Goal: Task Accomplishment & Management: Complete application form

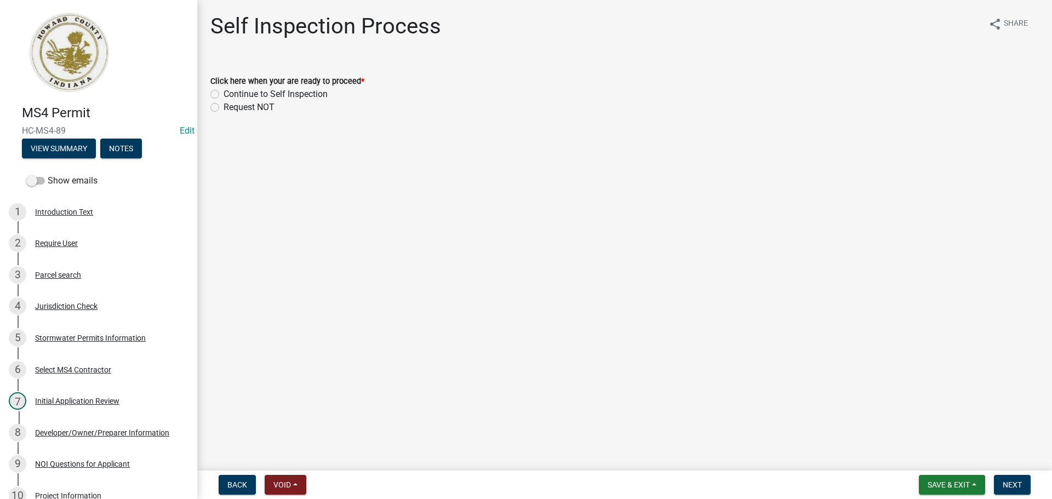
click at [797, 173] on main "Self Inspection Process share Share Click here when your are ready to proceed *…" at bounding box center [624, 233] width 855 height 466
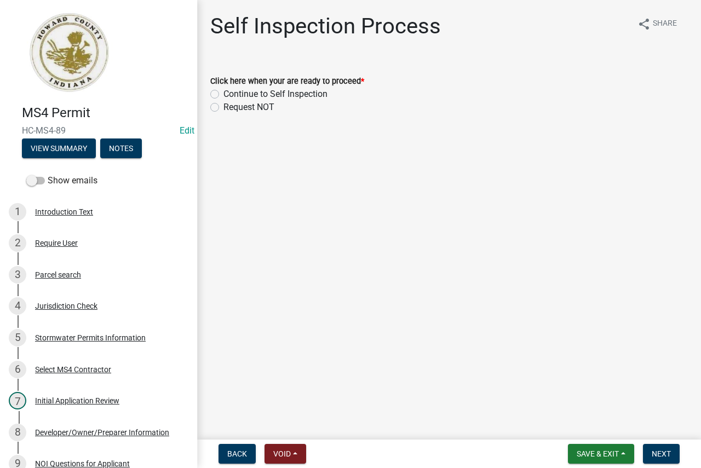
click at [307, 95] on label "Continue to Self Inspection" at bounding box center [276, 94] width 104 height 13
click at [231, 95] on input "Continue to Self Inspection" at bounding box center [227, 91] width 7 height 7
radio input "true"
click at [662, 449] on button "Next" at bounding box center [661, 454] width 37 height 20
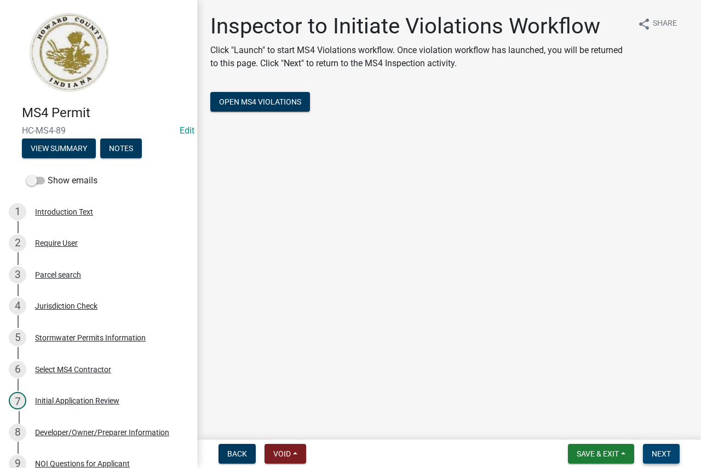
click at [673, 453] on button "Next" at bounding box center [661, 454] width 37 height 20
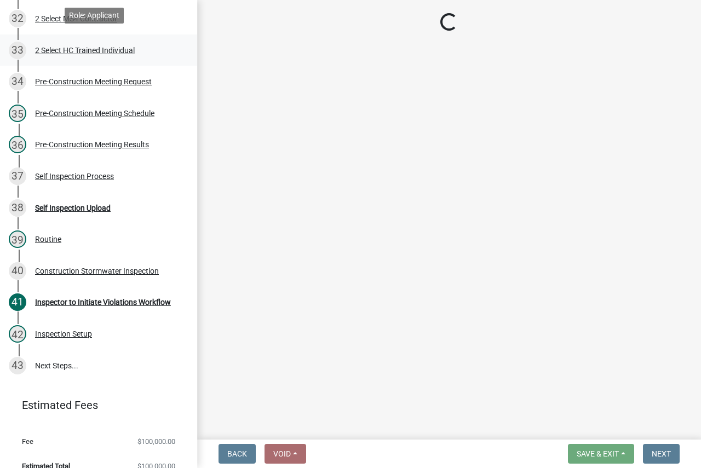
scroll to position [1186, 0]
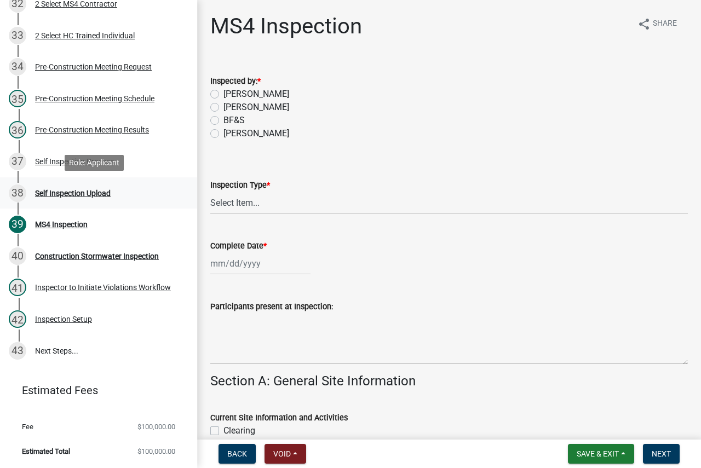
click at [133, 198] on div "38 Self Inspection Upload" at bounding box center [94, 194] width 171 height 18
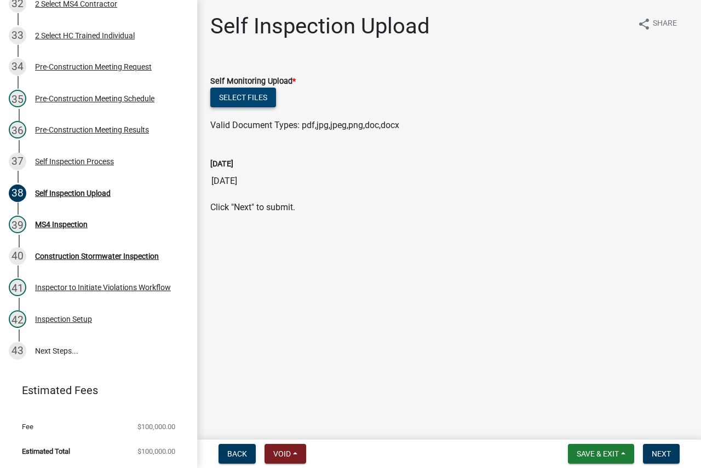
click at [258, 100] on button "Select files" at bounding box center [243, 98] width 66 height 20
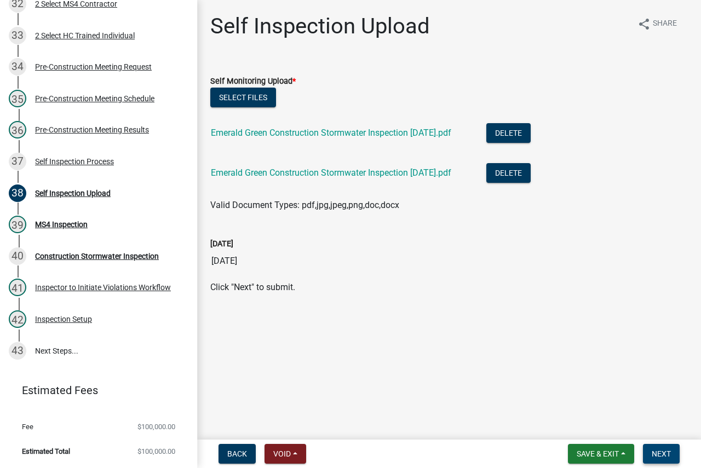
click at [670, 455] on span "Next" at bounding box center [661, 454] width 19 height 9
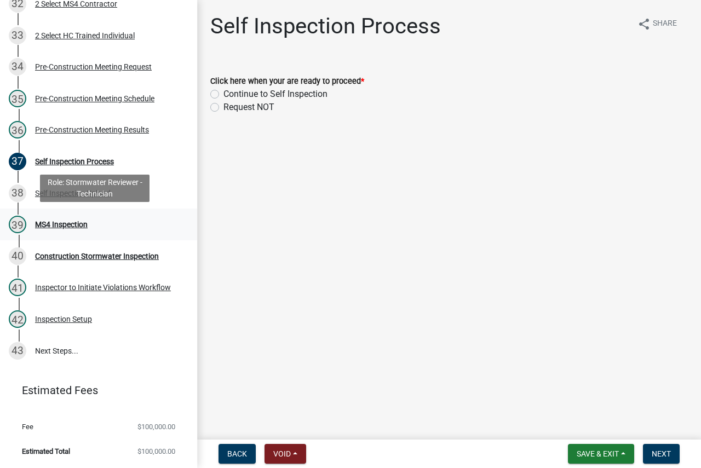
click at [90, 228] on div "39 MS4 Inspection" at bounding box center [94, 225] width 171 height 18
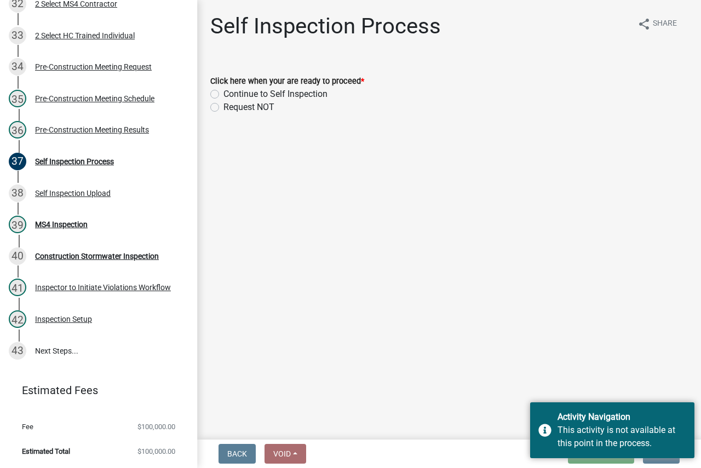
click at [295, 93] on label "Continue to Self Inspection" at bounding box center [276, 94] width 104 height 13
click at [231, 93] on input "Continue to Self Inspection" at bounding box center [227, 91] width 7 height 7
radio input "true"
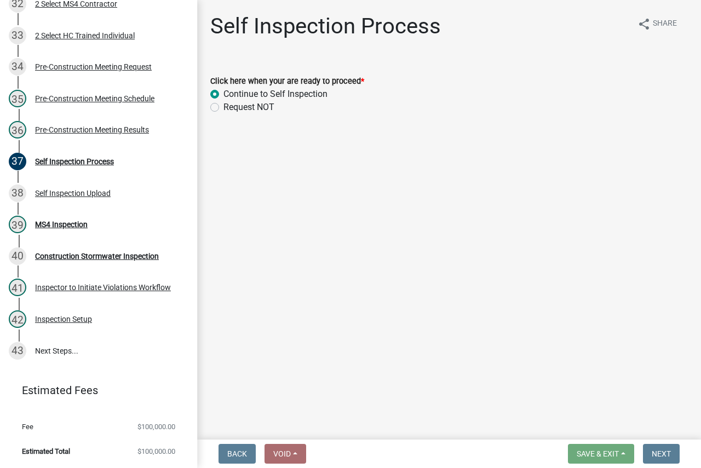
click at [568, 341] on main "Self Inspection Process share Share Click here when your are ready to proceed *…" at bounding box center [449, 218] width 504 height 436
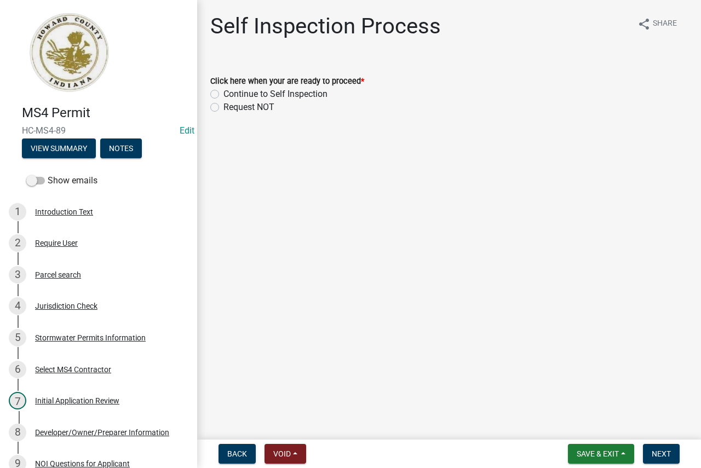
click at [292, 94] on label "Continue to Self Inspection" at bounding box center [276, 94] width 104 height 13
click at [231, 94] on input "Continue to Self Inspection" at bounding box center [227, 91] width 7 height 7
radio input "true"
click at [657, 450] on span "Next" at bounding box center [661, 454] width 19 height 9
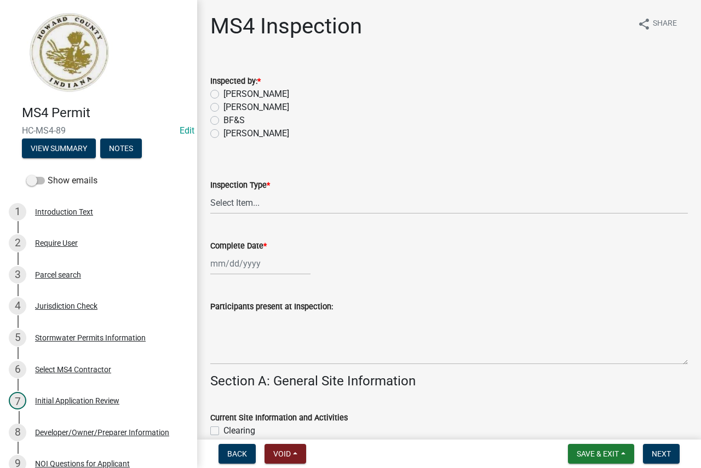
click at [252, 133] on label "[PERSON_NAME]" at bounding box center [257, 133] width 66 height 13
click at [231, 133] on input "[PERSON_NAME]" at bounding box center [227, 130] width 7 height 7
radio input "true"
click at [272, 211] on select "Select Item... Initial Routine Follow Up Complaint" at bounding box center [449, 203] width 478 height 22
click at [210, 192] on select "Select Item... Initial Routine Follow Up Complaint" at bounding box center [449, 203] width 478 height 22
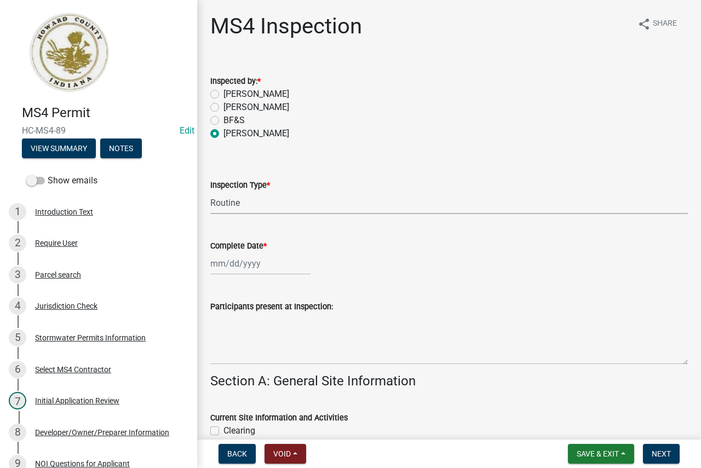
select select "6f2635a8-d74b-48ab-8be3-2798d1f6cb59"
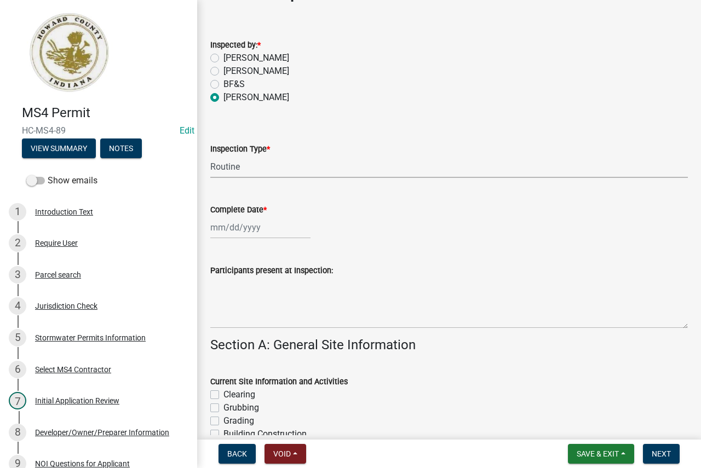
scroll to position [55, 0]
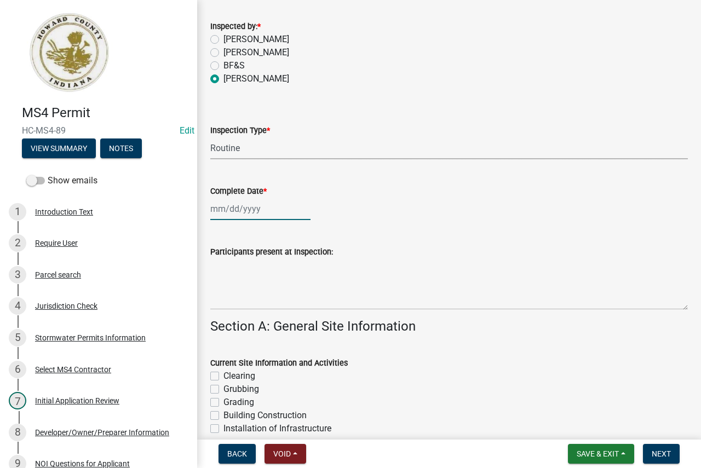
click at [250, 205] on div at bounding box center [260, 209] width 100 height 22
select select "9"
select select "2025"
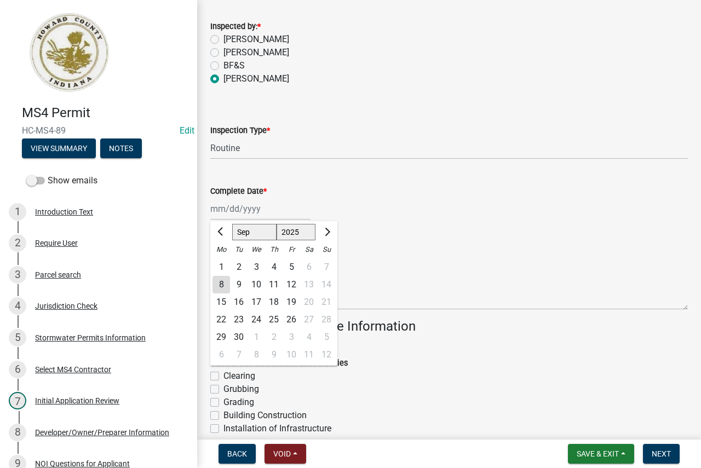
click at [291, 264] on div "5" at bounding box center [292, 268] width 18 height 18
type input "[DATE]"
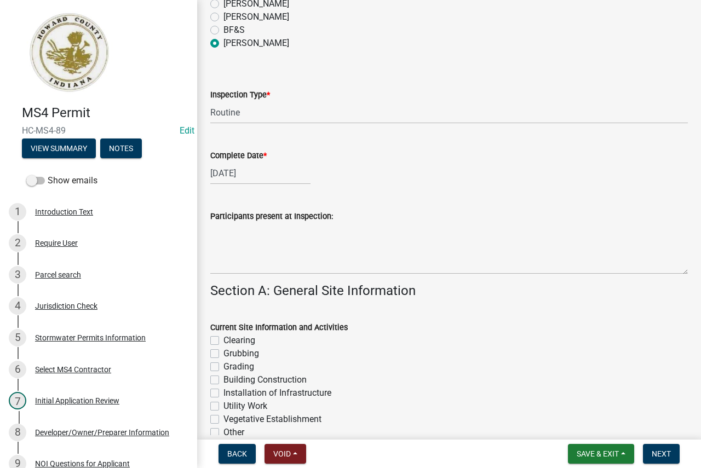
scroll to position [110, 0]
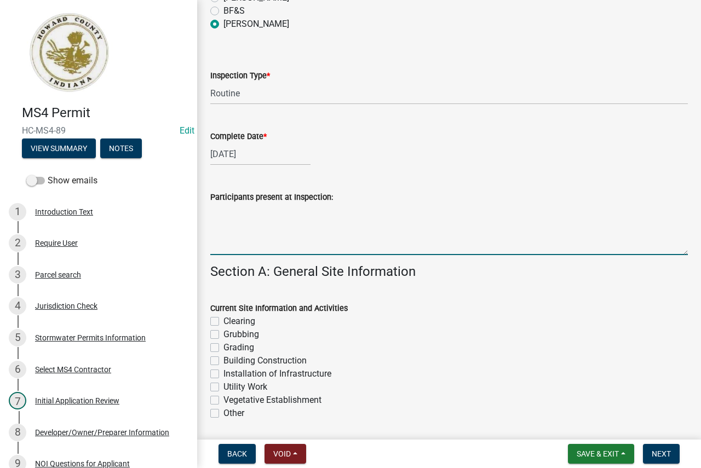
click at [283, 233] on textarea "Participants present at Inspection:" at bounding box center [449, 229] width 478 height 51
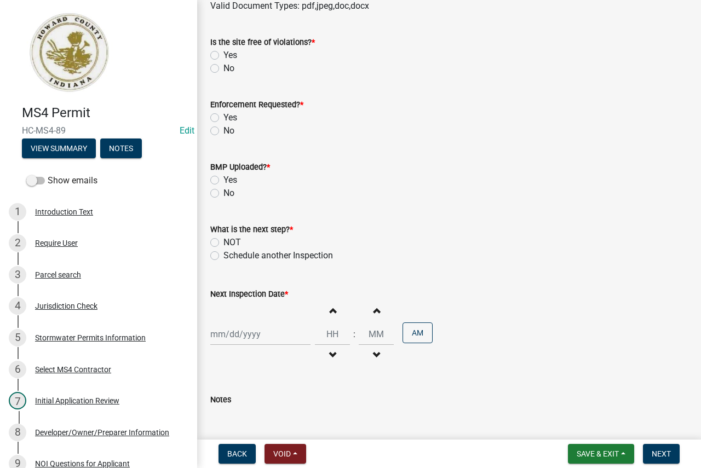
scroll to position [8982, 0]
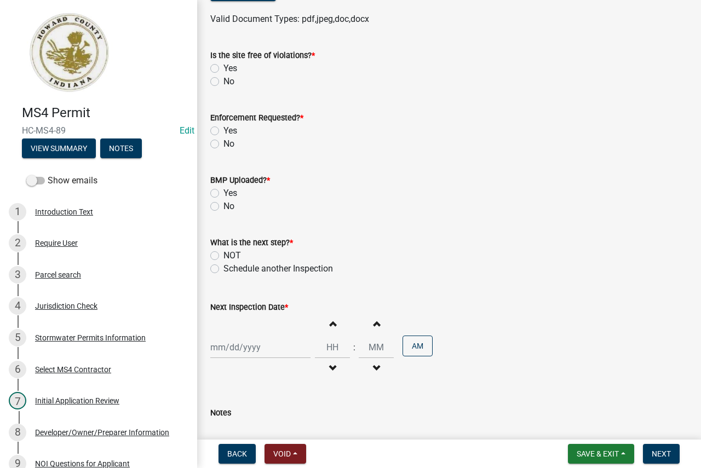
type textarea "[PERSON_NAME]"
click at [224, 205] on label "No" at bounding box center [229, 206] width 11 height 13
click at [224, 205] on input "No" at bounding box center [227, 203] width 7 height 7
radio input "true"
click at [219, 265] on div "Schedule another Inspection" at bounding box center [449, 268] width 478 height 13
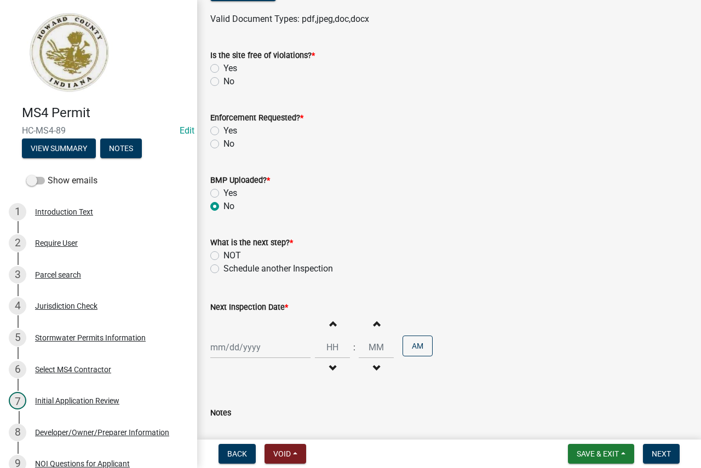
click at [224, 272] on label "Schedule another Inspection" at bounding box center [279, 268] width 110 height 13
click at [224, 270] on input "Schedule another Inspection" at bounding box center [227, 265] width 7 height 7
radio input "true"
click at [242, 344] on div at bounding box center [260, 347] width 100 height 22
select select "9"
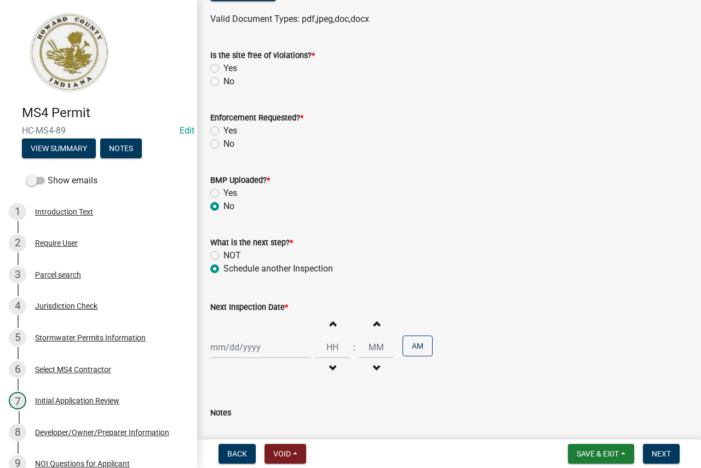
select select "2025"
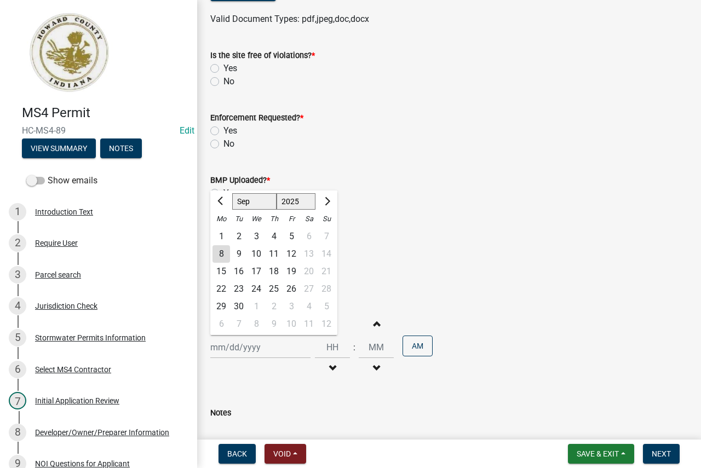
click at [240, 253] on div "9" at bounding box center [239, 254] width 18 height 18
type input "[DATE]"
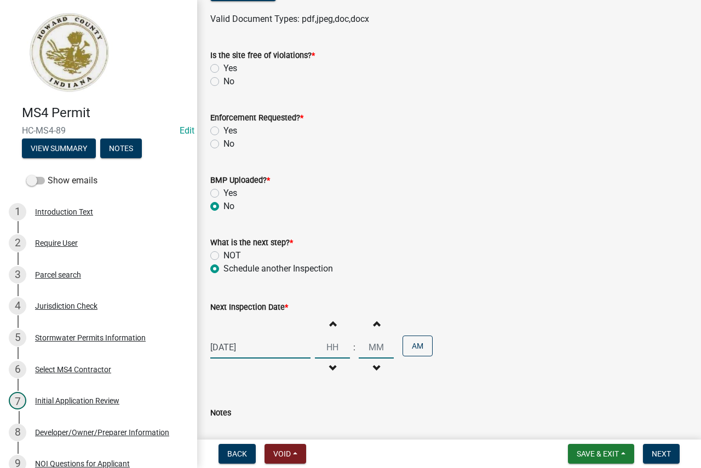
click at [330, 346] on input "Hours" at bounding box center [332, 347] width 35 height 22
type input "09"
type input "00"
click at [224, 144] on label "No" at bounding box center [229, 144] width 11 height 13
click at [224, 144] on input "No" at bounding box center [227, 141] width 7 height 7
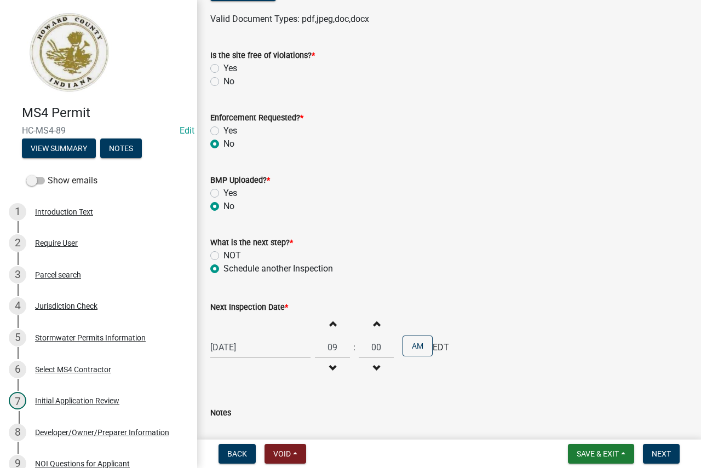
radio input "true"
click at [224, 71] on label "Yes" at bounding box center [231, 68] width 14 height 13
click at [224, 69] on input "Yes" at bounding box center [227, 65] width 7 height 7
radio input "true"
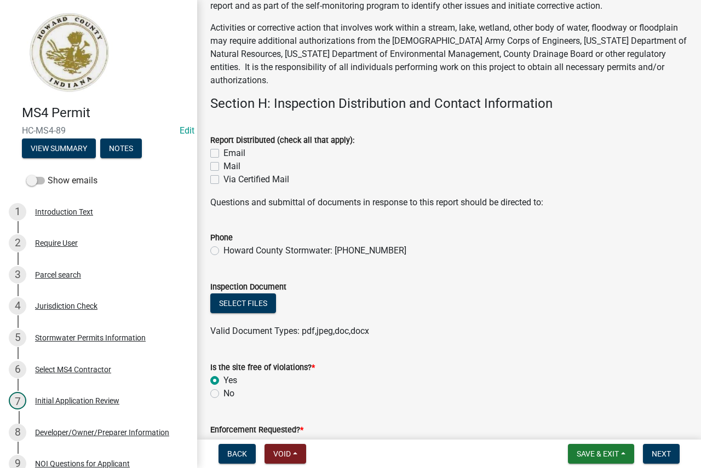
scroll to position [8654, 0]
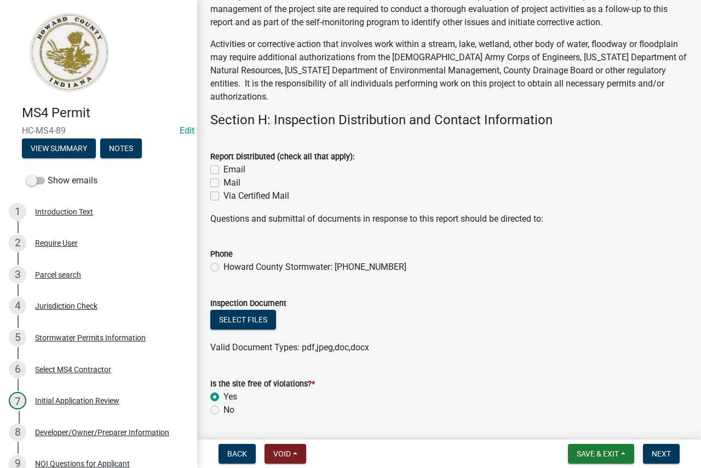
click at [224, 170] on label "Email" at bounding box center [235, 169] width 22 height 13
click at [224, 170] on input "Email" at bounding box center [227, 166] width 7 height 7
checkbox input "true"
checkbox input "false"
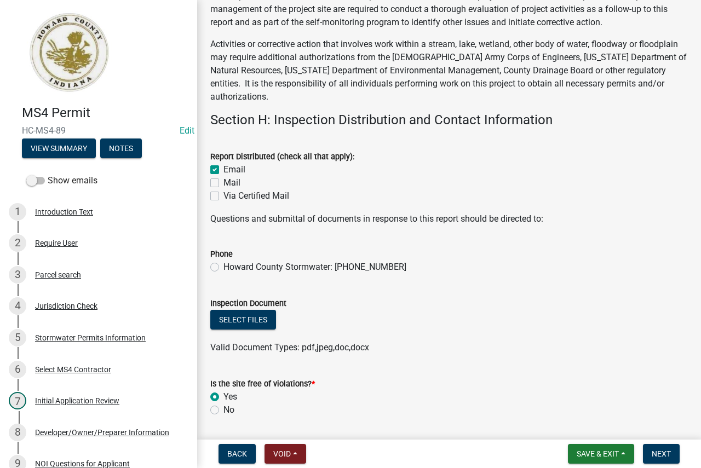
click at [224, 270] on label "Howard County Stormwater: [PHONE_NUMBER]" at bounding box center [315, 267] width 183 height 13
click at [224, 268] on input "Howard County Stormwater: [PHONE_NUMBER]" at bounding box center [227, 264] width 7 height 7
radio input "true"
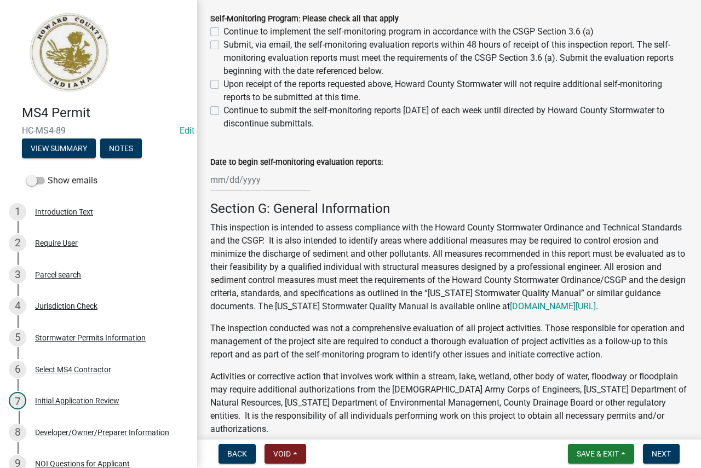
scroll to position [8106, 0]
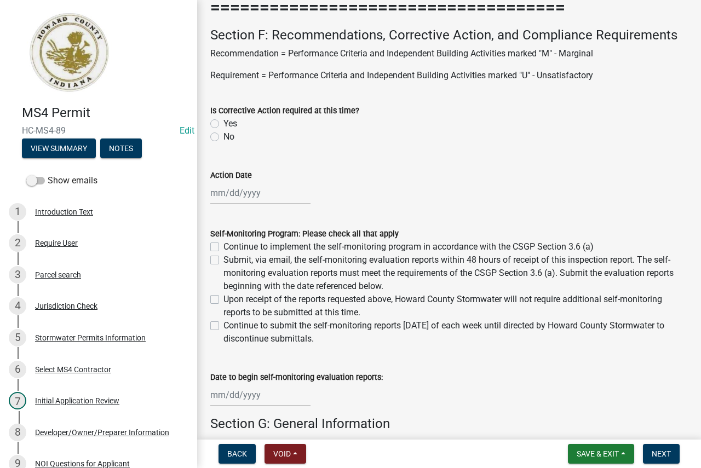
click at [224, 249] on label "Continue to implement the self-monitoring program in accordance with the CSGP S…" at bounding box center [409, 247] width 370 height 13
click at [224, 248] on input "Continue to implement the self-monitoring program in accordance with the CSGP S…" at bounding box center [227, 244] width 7 height 7
checkbox input "true"
checkbox input "false"
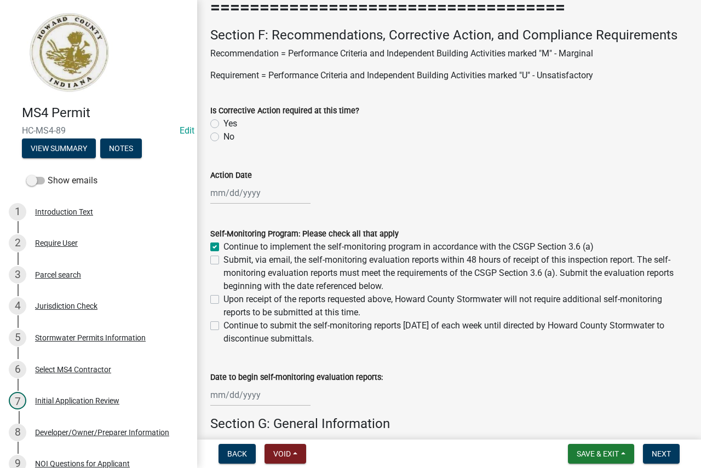
checkbox input "false"
click at [224, 138] on label "No" at bounding box center [229, 136] width 11 height 13
click at [224, 138] on input "No" at bounding box center [227, 133] width 7 height 7
radio input "true"
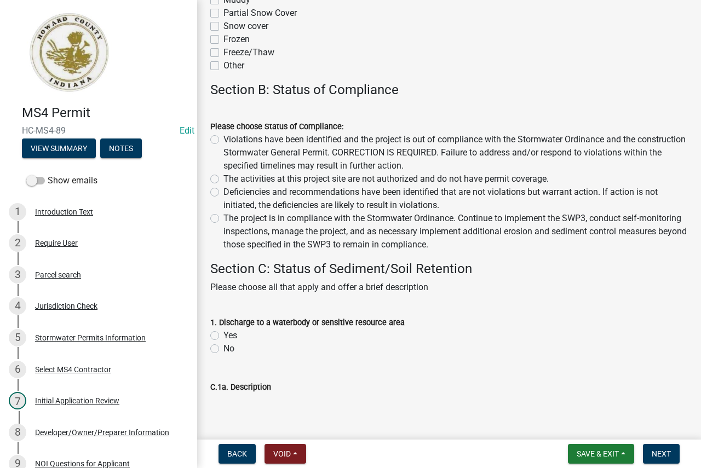
scroll to position [767, 0]
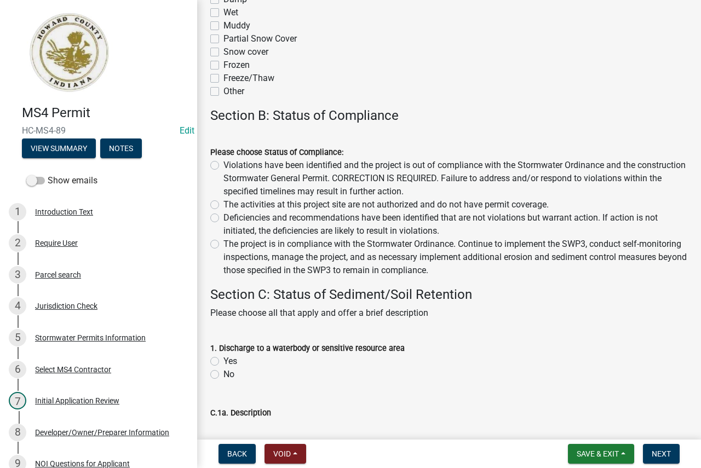
click at [268, 218] on label "Deficiencies and recommendations have been identified that are not violations b…" at bounding box center [456, 224] width 465 height 26
click at [231, 218] on input "Deficiencies and recommendations have been identified that are not violations b…" at bounding box center [227, 214] width 7 height 7
radio input "true"
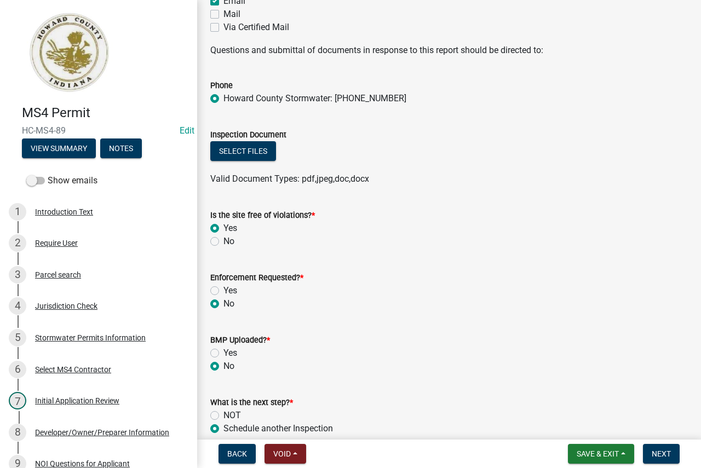
scroll to position [8795, 0]
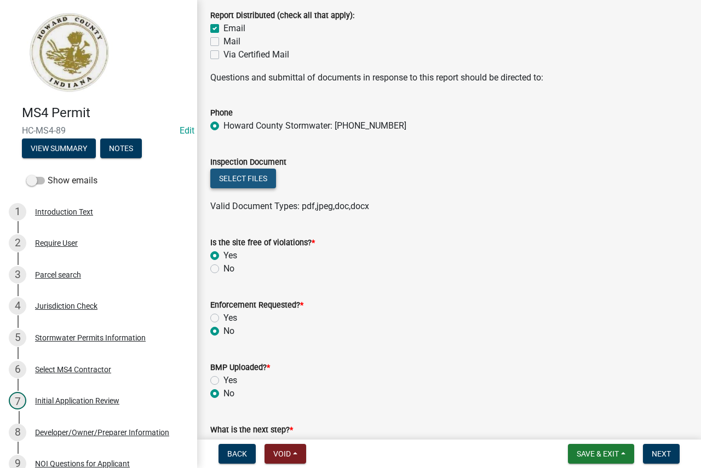
click at [243, 176] on button "Select files" at bounding box center [243, 179] width 66 height 20
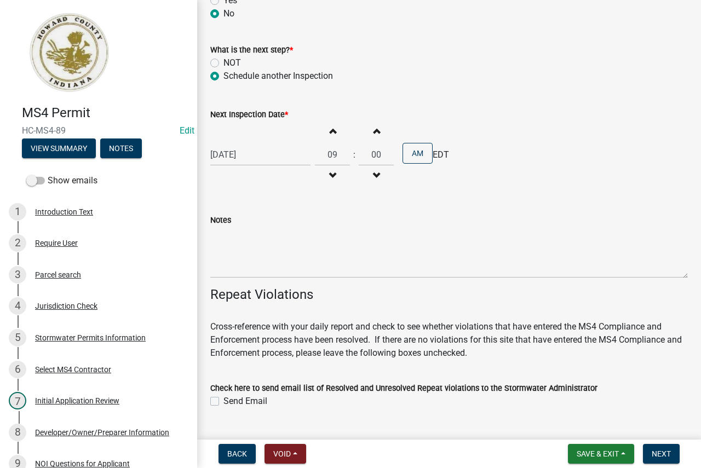
scroll to position [9178, 0]
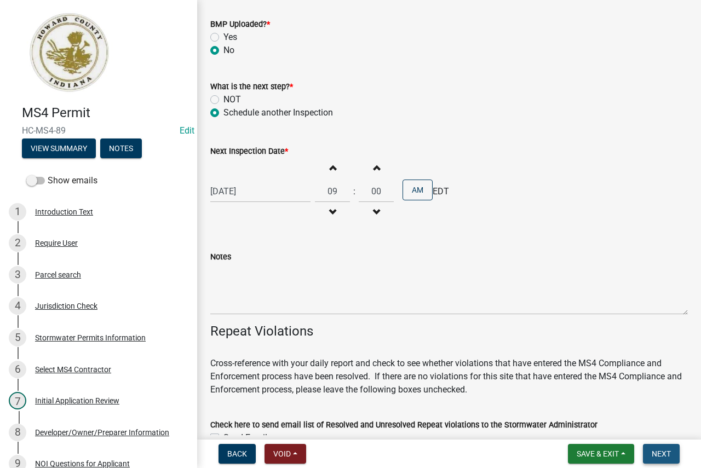
click at [663, 451] on span "Next" at bounding box center [661, 454] width 19 height 9
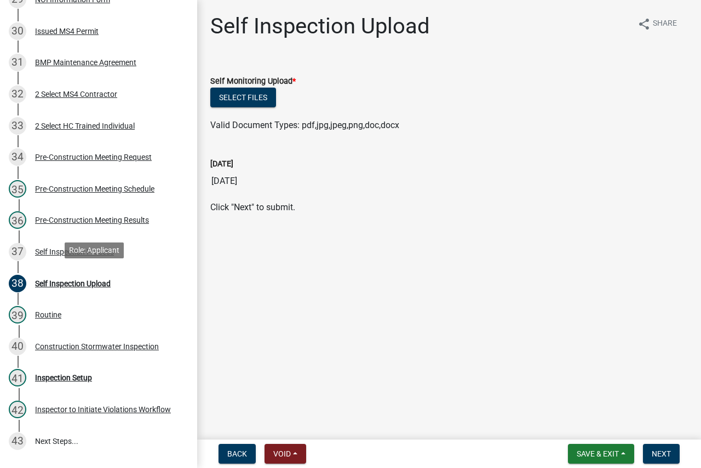
scroll to position [1186, 0]
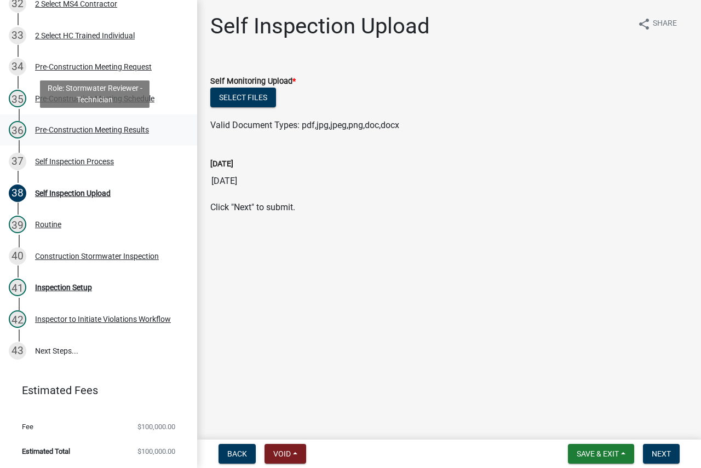
click at [148, 128] on div "Pre-Construction Meeting Results" at bounding box center [92, 130] width 114 height 8
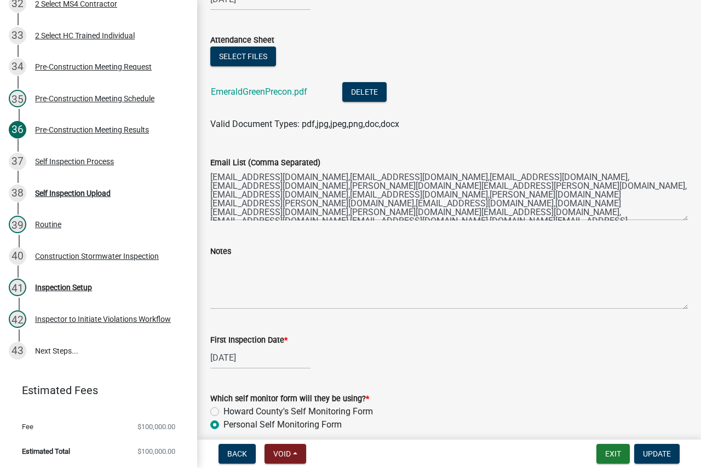
scroll to position [219, 0]
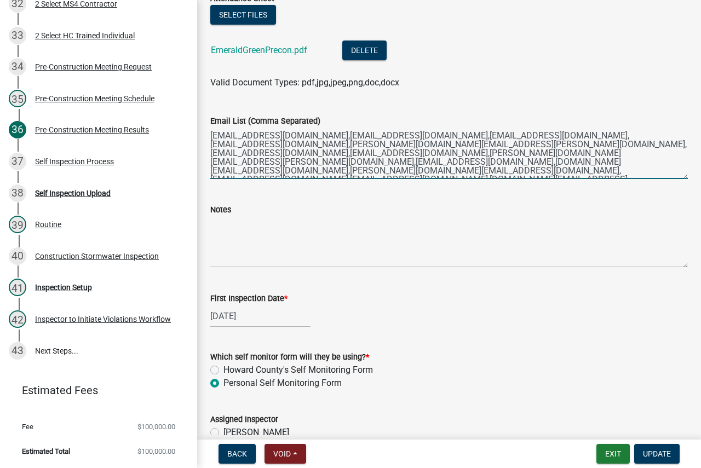
click at [670, 171] on textarea "[EMAIL_ADDRESS][DOMAIN_NAME],[EMAIL_ADDRESS][DOMAIN_NAME],[EMAIL_ADDRESS][DOMAI…" at bounding box center [449, 153] width 478 height 51
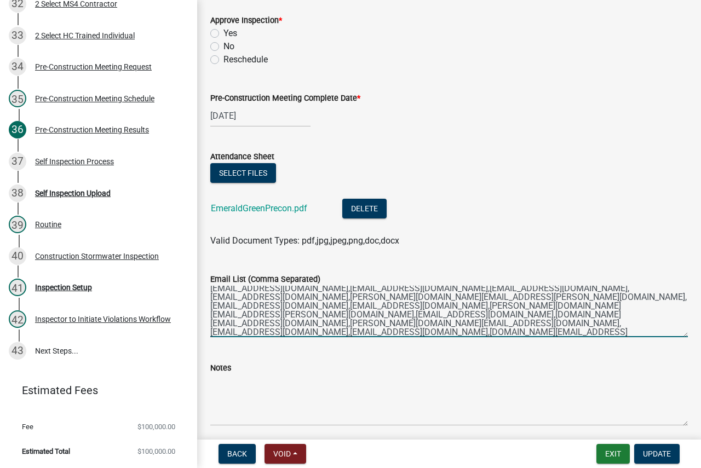
scroll to position [337, 0]
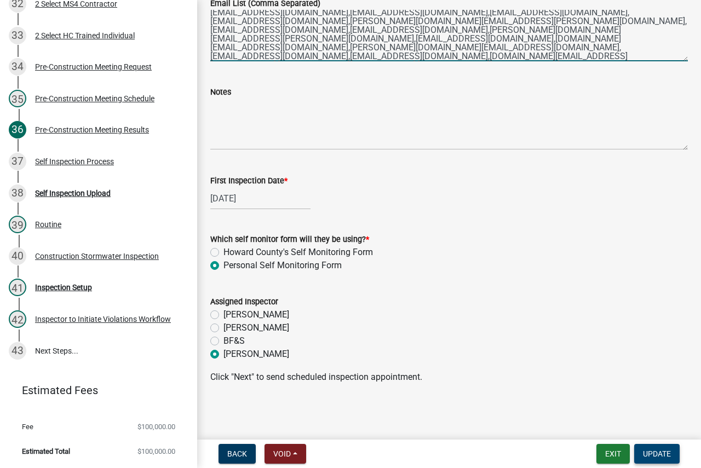
type textarea "[EMAIL_ADDRESS][DOMAIN_NAME],[EMAIL_ADDRESS][DOMAIN_NAME],[EMAIL_ADDRESS][DOMAI…"
click at [666, 451] on span "Update" at bounding box center [657, 454] width 28 height 9
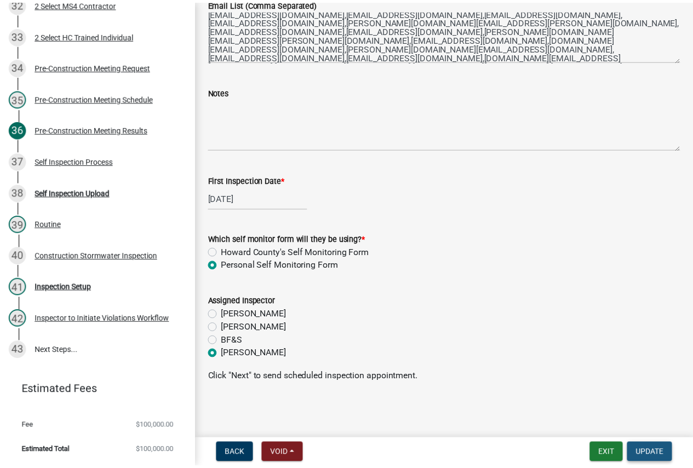
scroll to position [0, 0]
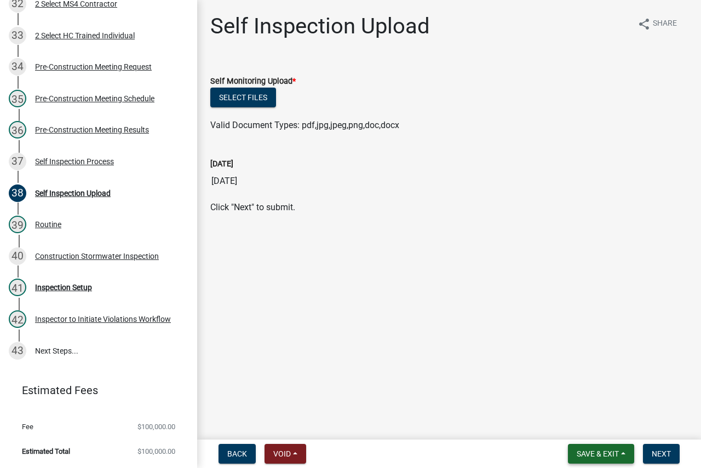
click at [623, 460] on button "Save & Exit" at bounding box center [601, 454] width 66 height 20
click at [599, 421] on button "Save & Exit" at bounding box center [591, 426] width 88 height 26
